Goal: Obtain resource: Obtain resource

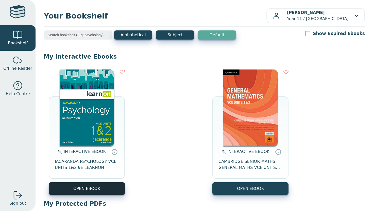
click at [105, 190] on button "OPEN EBOOK" at bounding box center [87, 188] width 76 height 12
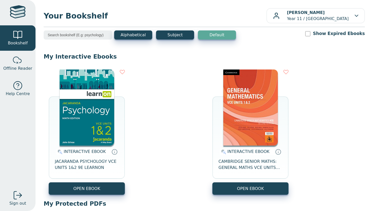
click at [104, 195] on div "INTERACTIVE EBOOK JACARANDA PSYCHOLOGY VCE UNITS 1&2 9E LEARNON OPEN EBOOK INTE…" at bounding box center [204, 131] width 321 height 135
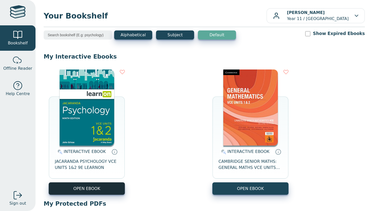
click at [104, 191] on button "OPEN EBOOK" at bounding box center [87, 188] width 76 height 12
